Goal: Task Accomplishment & Management: Manage account settings

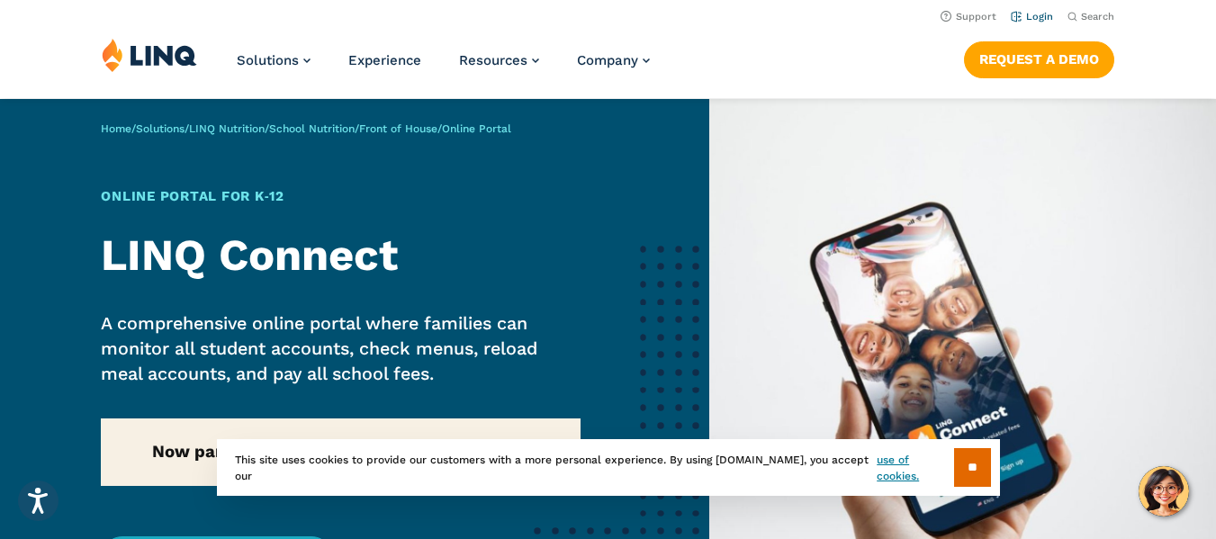
click at [1047, 15] on link "Login" at bounding box center [1032, 17] width 42 height 12
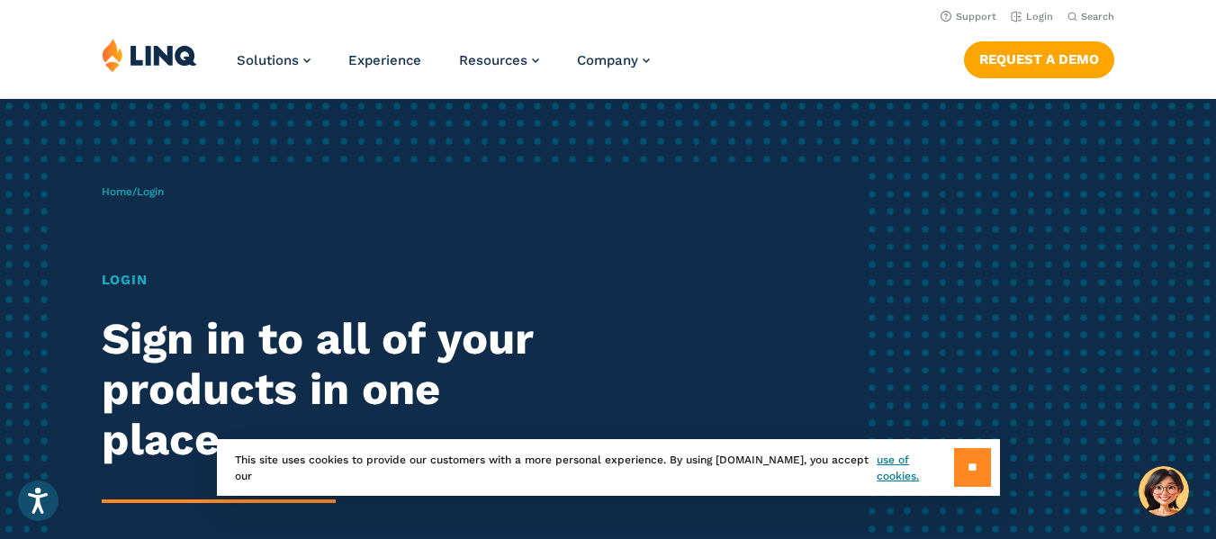
click at [966, 475] on input "**" at bounding box center [972, 467] width 37 height 39
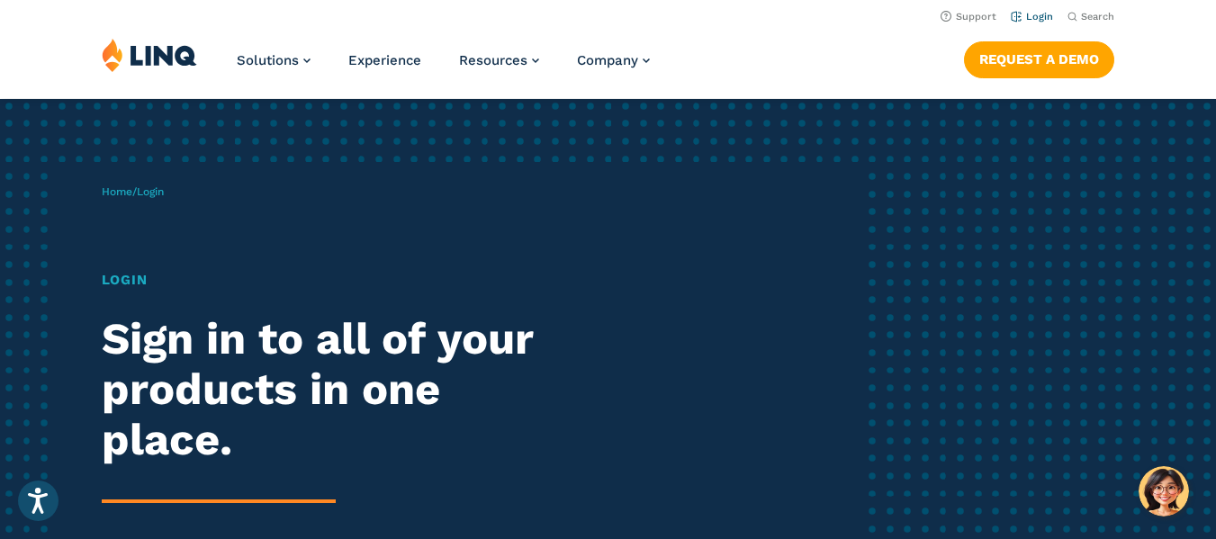
click at [1035, 13] on link "Login" at bounding box center [1032, 17] width 42 height 12
